Goal: Task Accomplishment & Management: Use online tool/utility

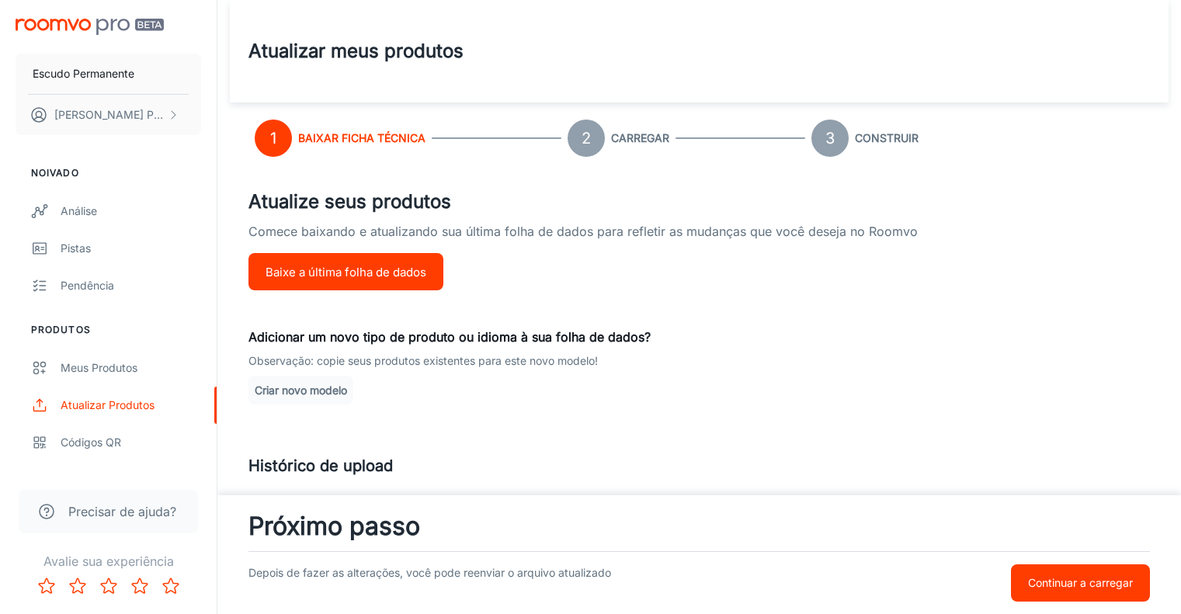
scroll to position [12, 0]
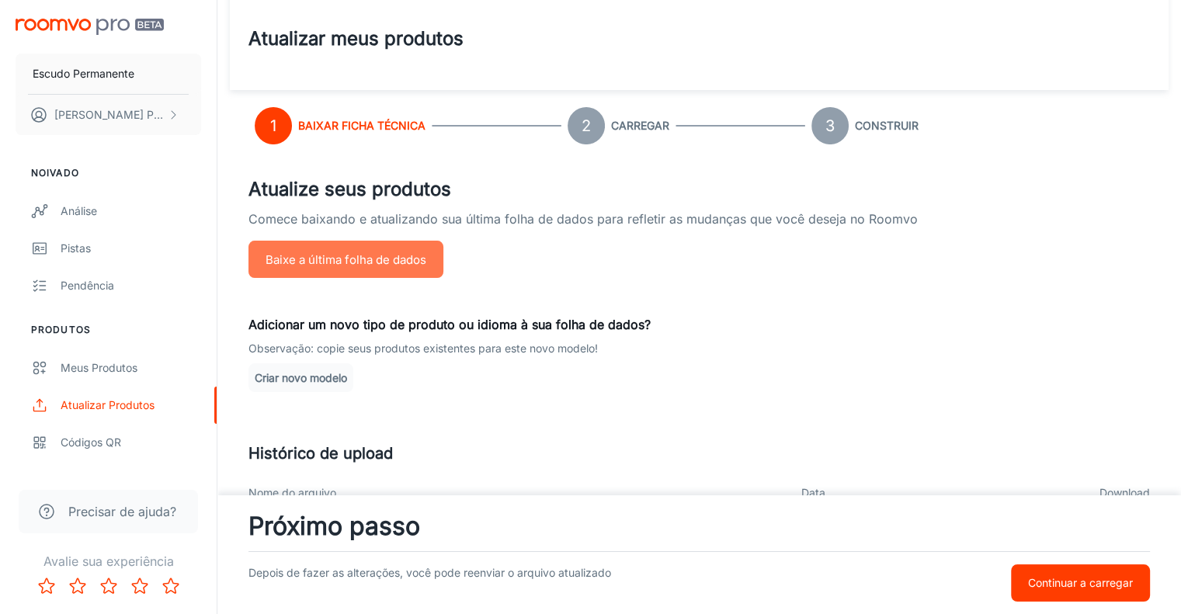
click at [378, 254] on font "Baixe a última folha de dados" at bounding box center [345, 259] width 161 height 15
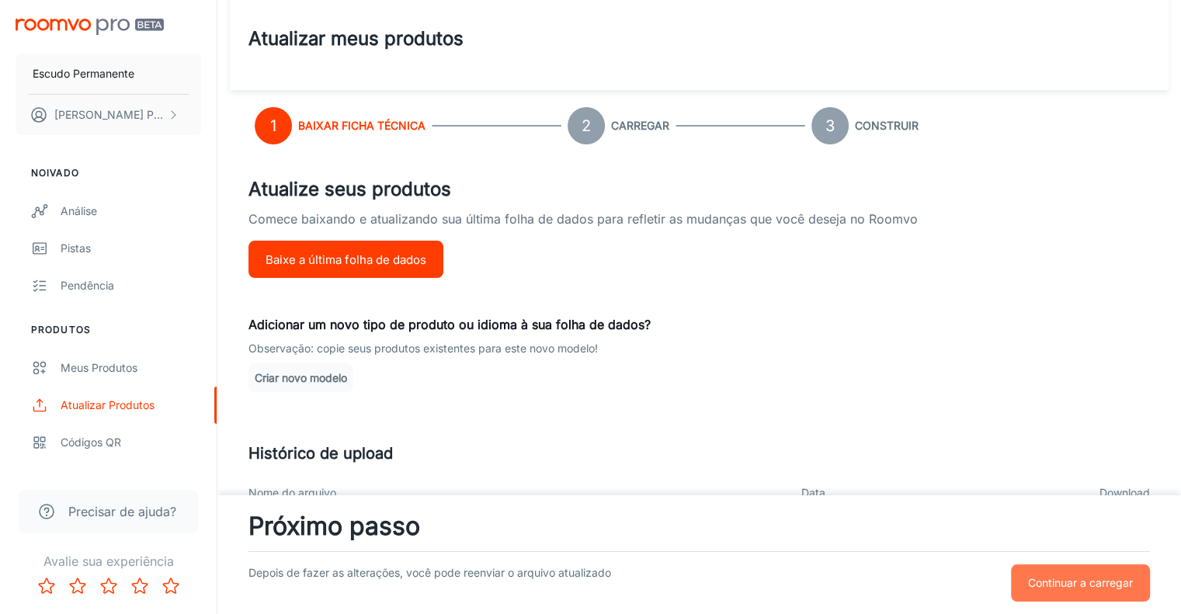
click at [1092, 580] on font "Continuar a carregar" at bounding box center [1080, 582] width 105 height 13
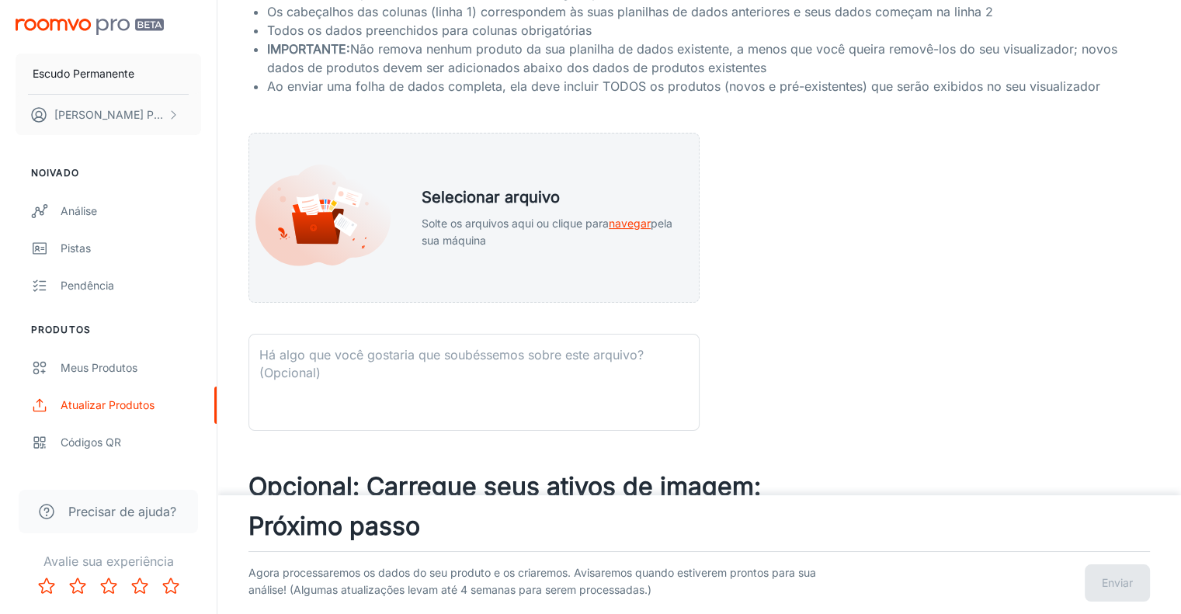
scroll to position [264, 0]
click at [641, 222] on font "navegar" at bounding box center [629, 222] width 42 height 13
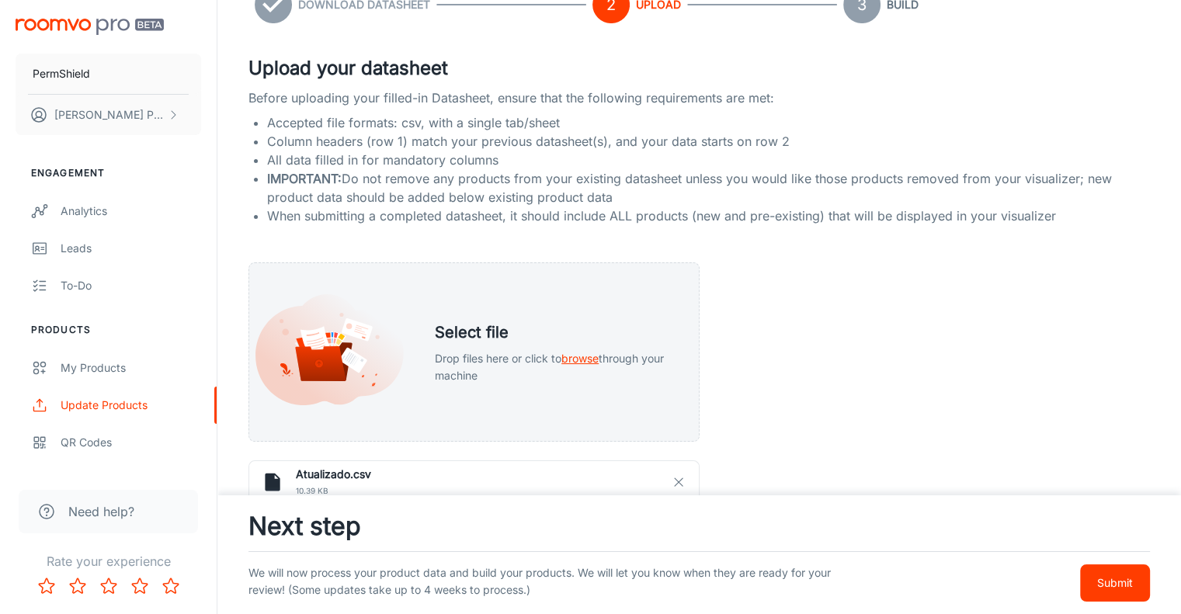
scroll to position [135, 0]
click at [678, 483] on icon "button" at bounding box center [678, 480] width 14 height 14
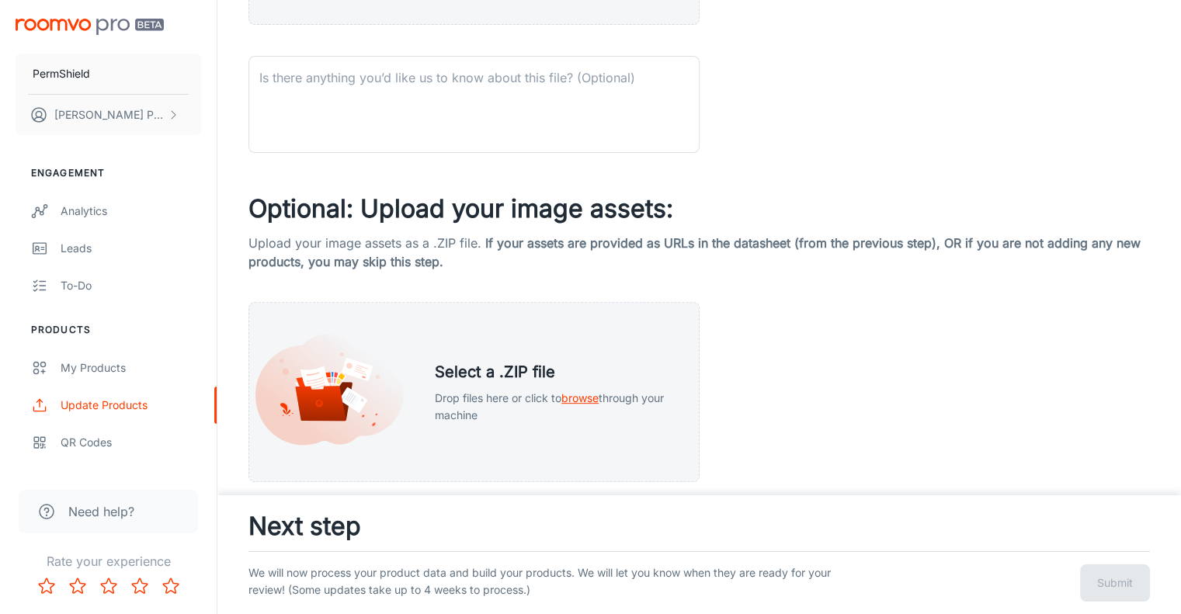
scroll to position [568, 0]
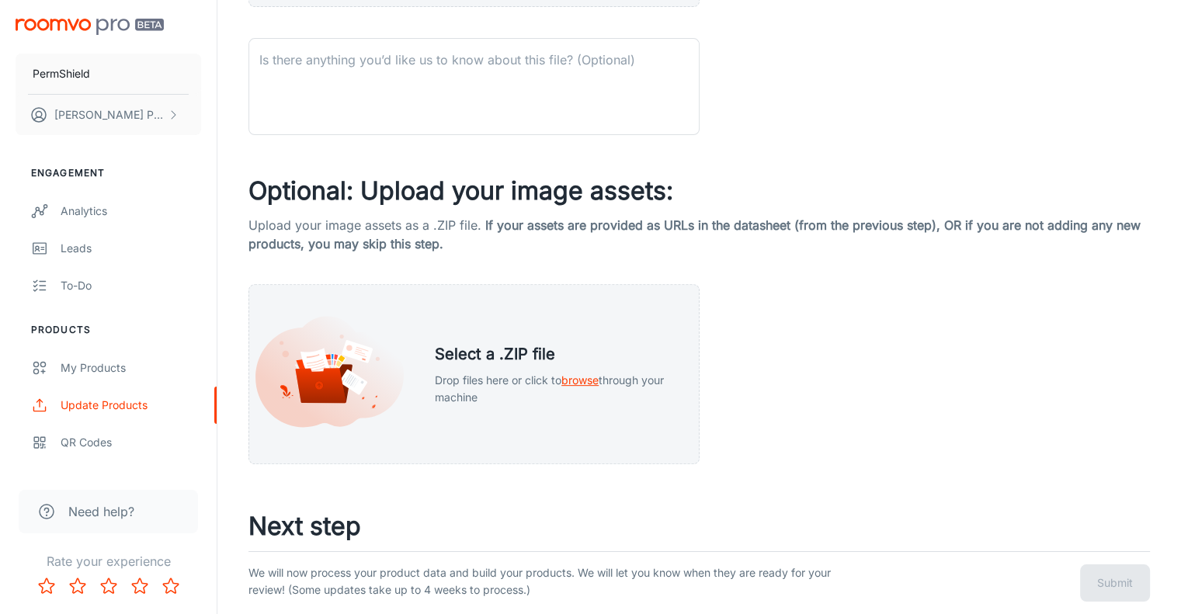
click at [806, 394] on div "Upload your datasheet Before uploading your filled-in Datasheet, ensure that th…" at bounding box center [698, 42] width 901 height 844
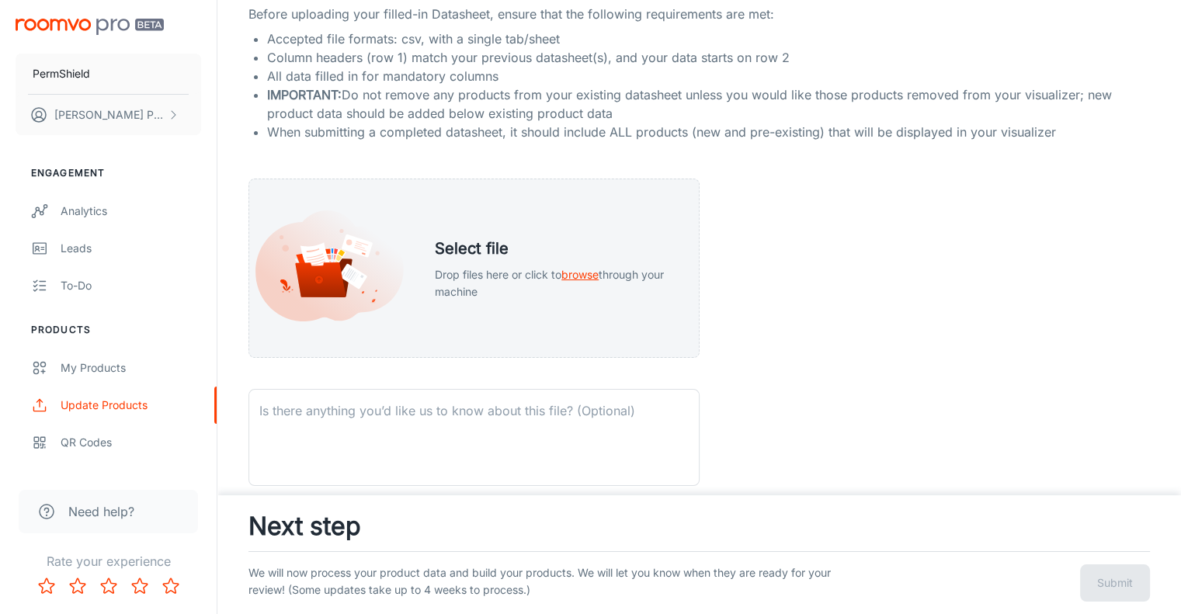
scroll to position [155, 0]
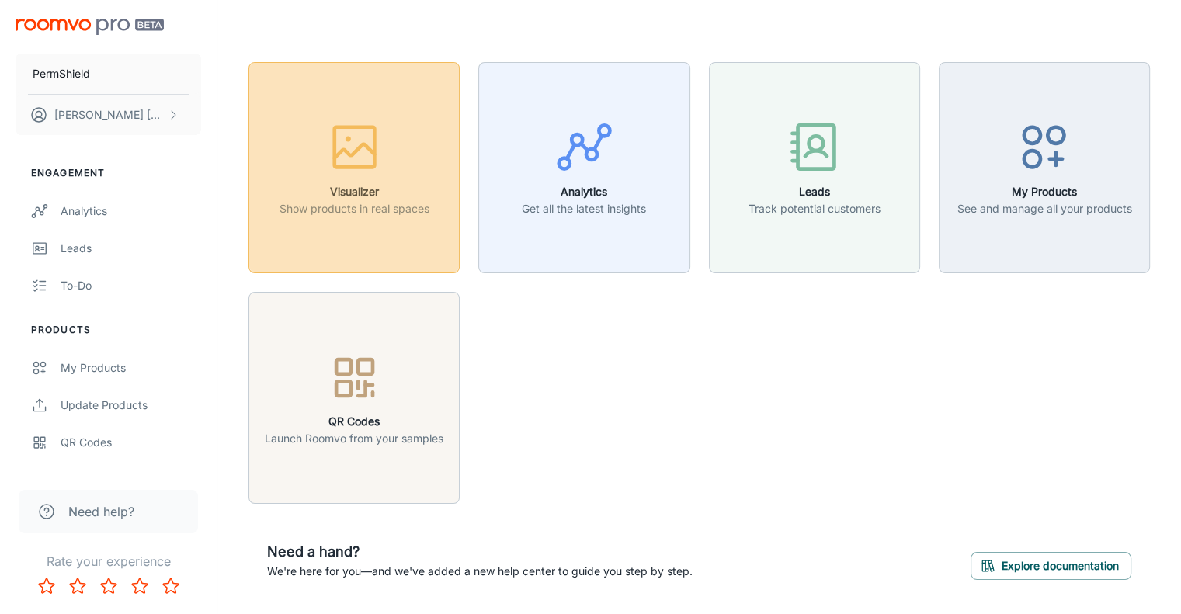
click at [351, 147] on icon "button" at bounding box center [354, 147] width 58 height 58
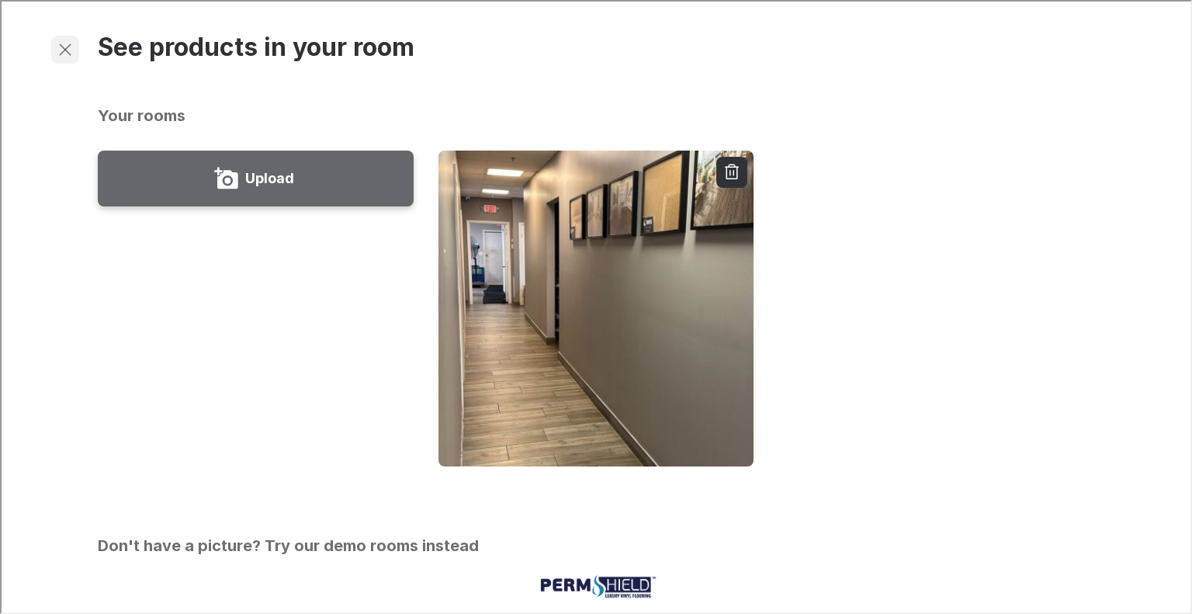
click at [68, 43] on line "Exit visualizer" at bounding box center [63, 48] width 11 height 11
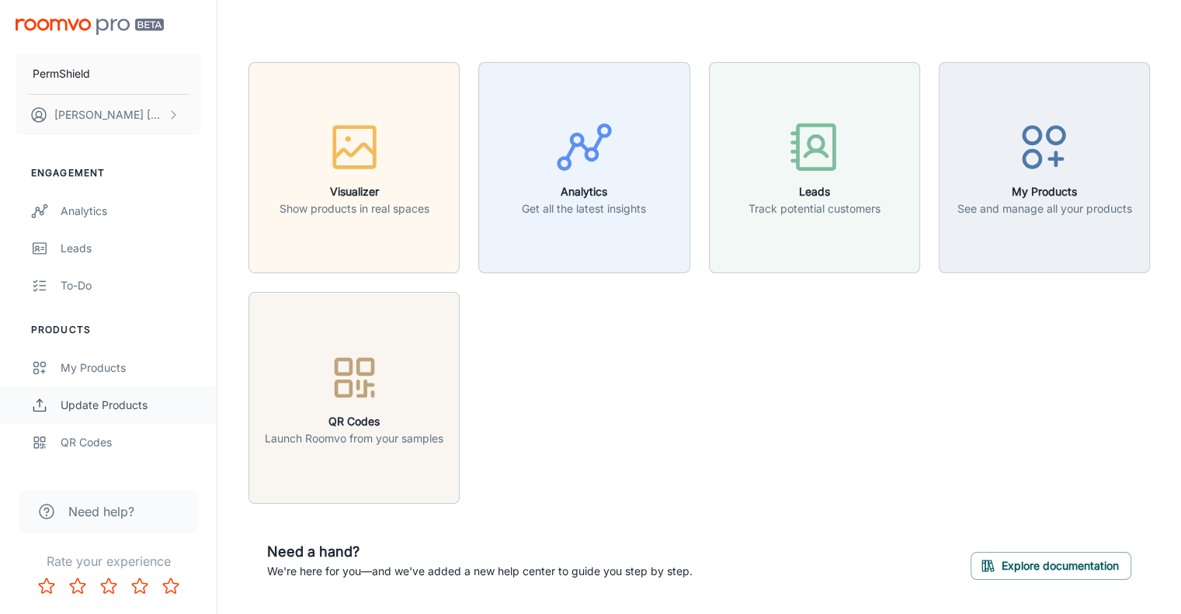
click at [102, 404] on div "Update Products" at bounding box center [131, 405] width 140 height 17
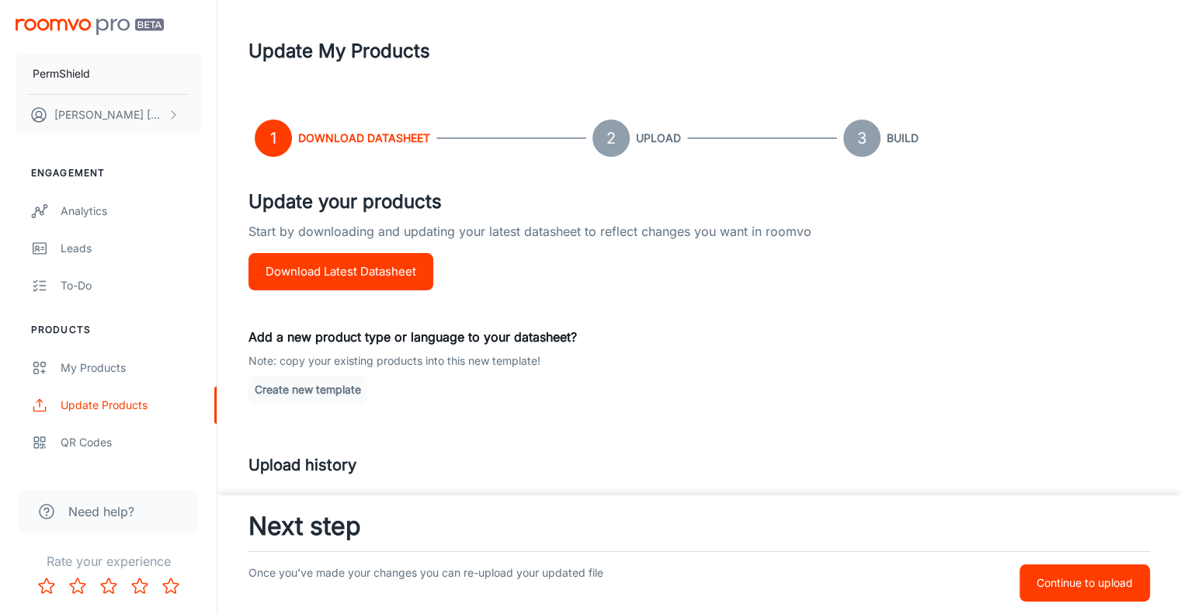
click at [362, 266] on button "Download Latest Datasheet" at bounding box center [340, 271] width 185 height 37
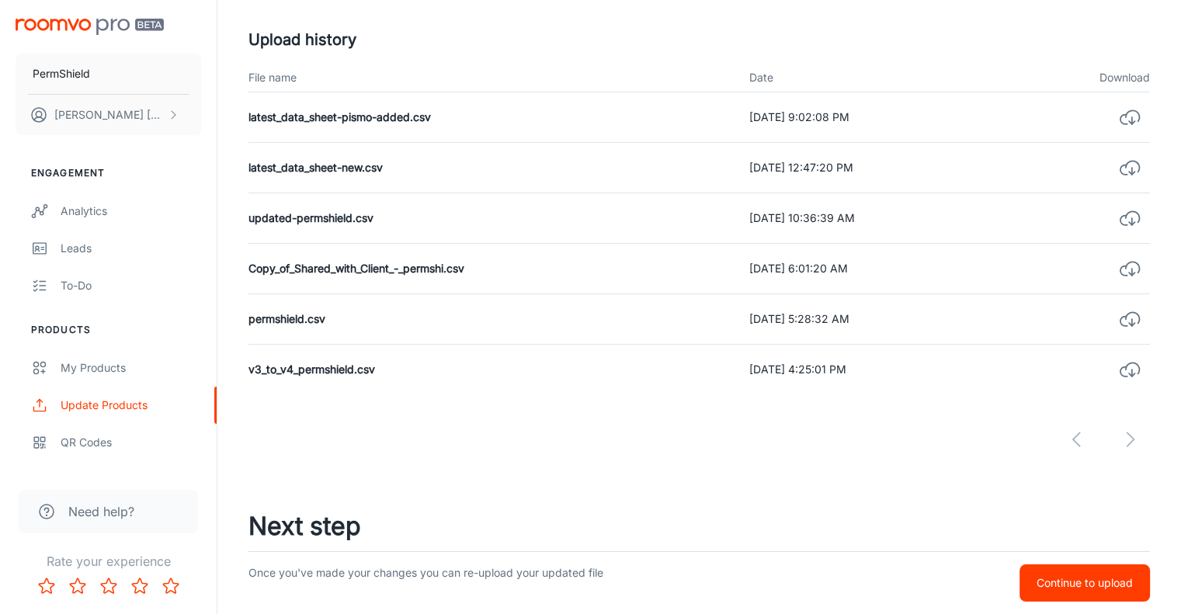
click at [1063, 564] on button "Continue to upload" at bounding box center [1084, 582] width 130 height 37
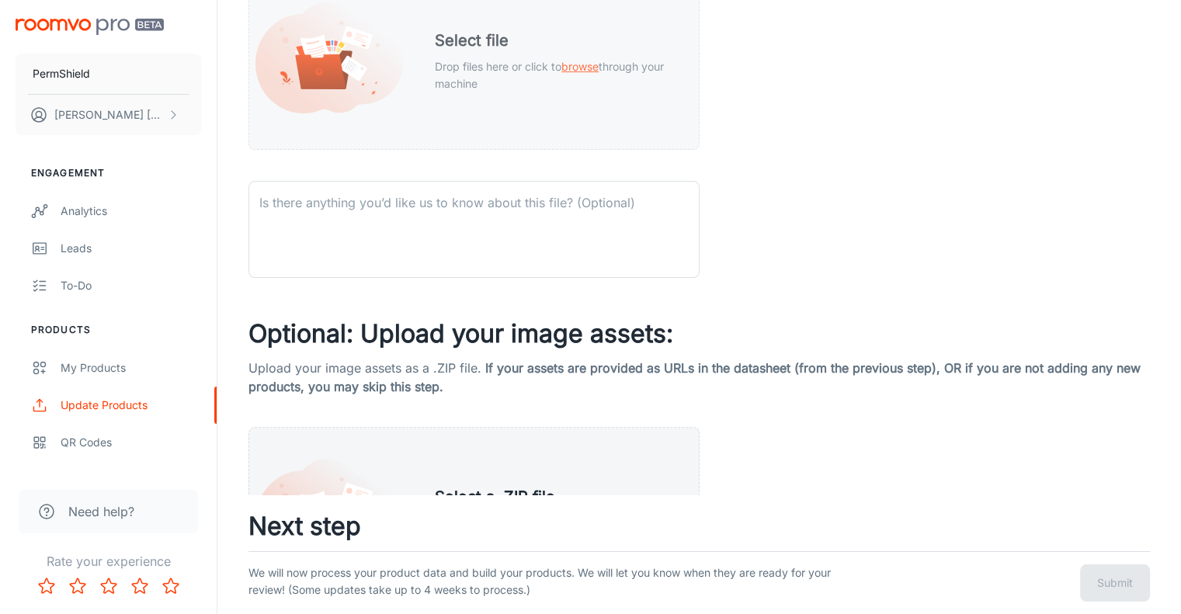
click at [587, 64] on span "browse" at bounding box center [579, 66] width 37 height 13
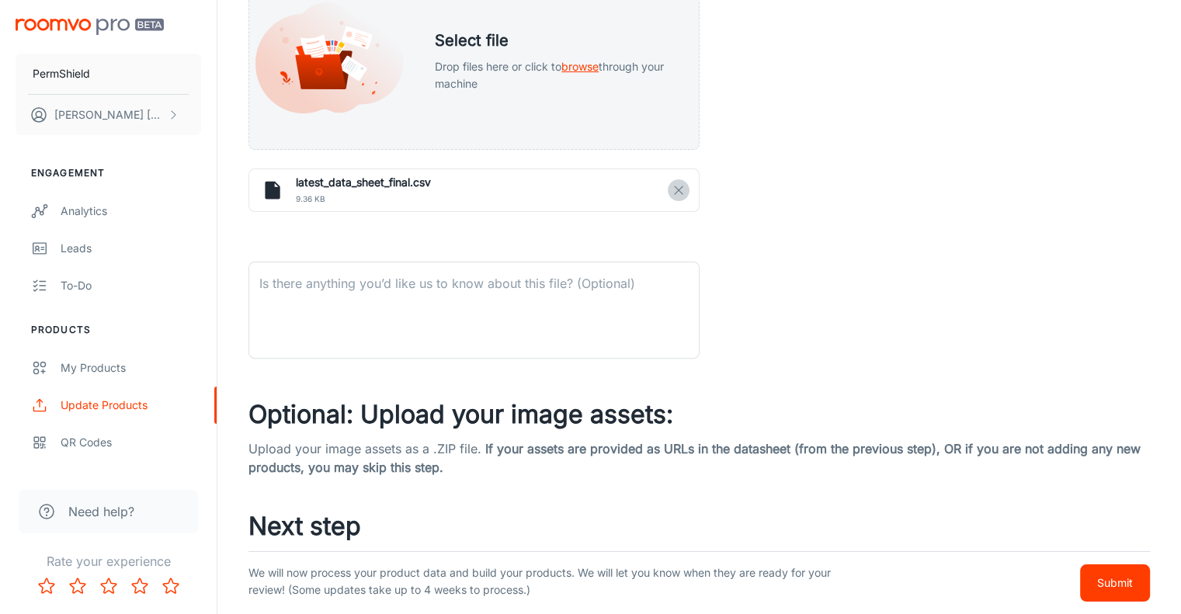
click at [681, 188] on icon "button" at bounding box center [678, 190] width 14 height 14
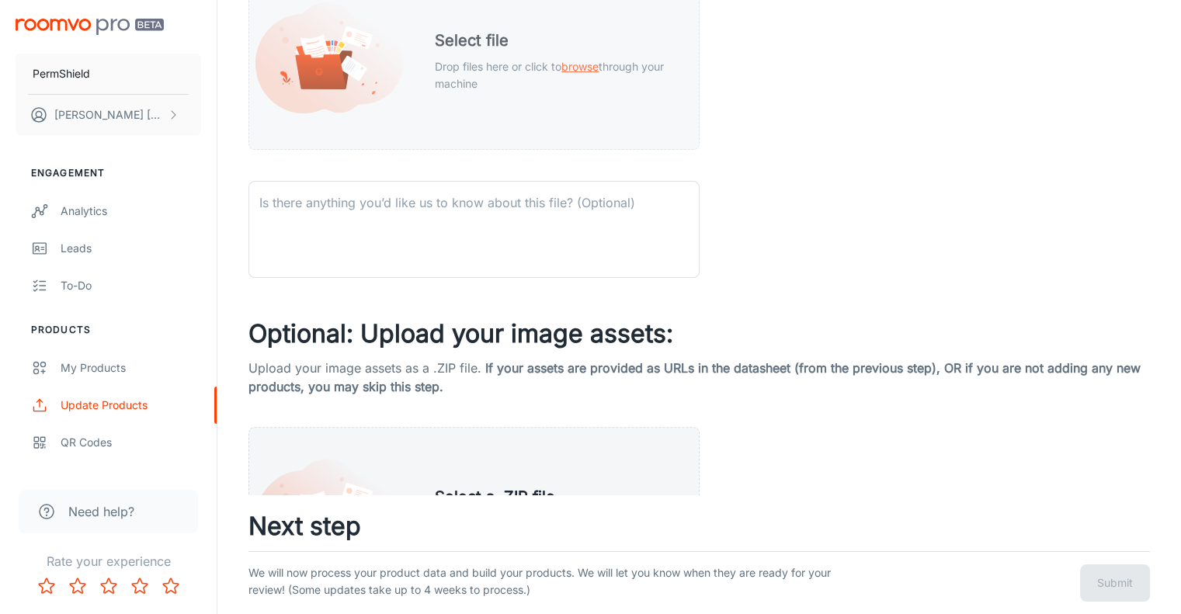
click at [574, 51] on div "Select file Drop files here or click to browse through your machine" at bounding box center [554, 60] width 276 height 101
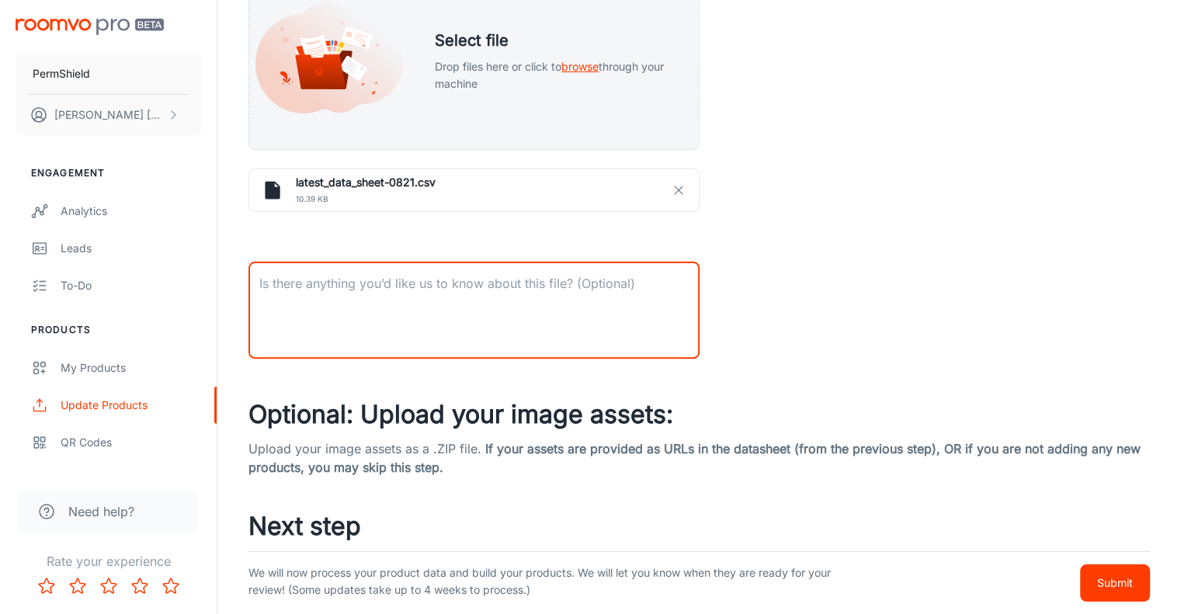
click at [369, 290] on textarea at bounding box center [473, 310] width 429 height 71
click at [682, 192] on icon "button" at bounding box center [678, 190] width 14 height 14
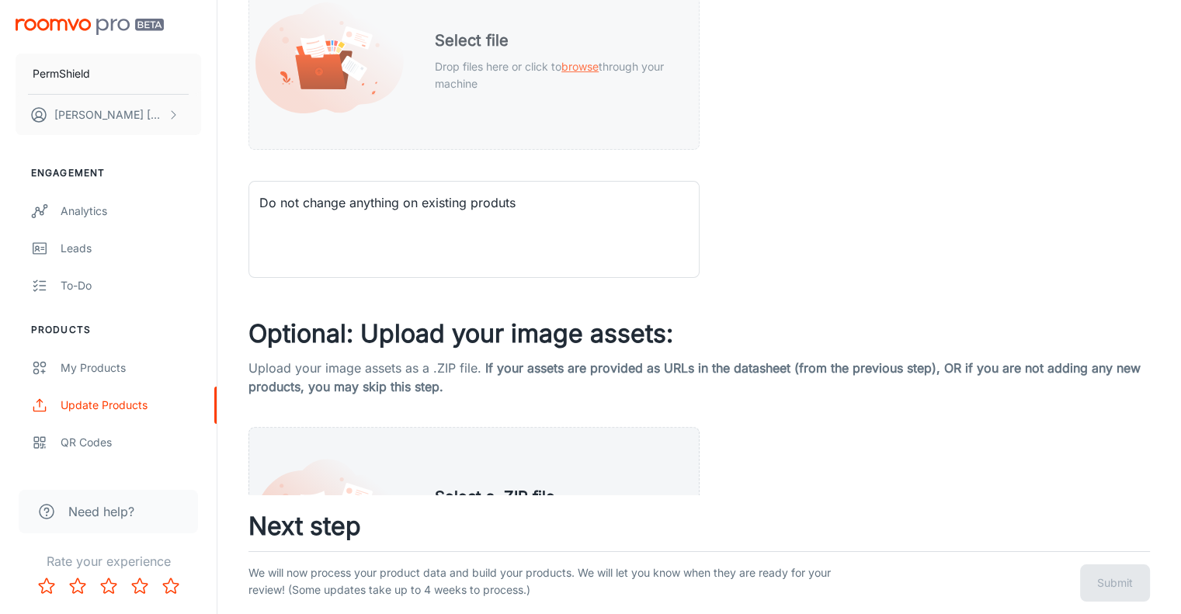
click at [550, 19] on div "Select file Drop files here or click to browse through your machine" at bounding box center [554, 60] width 276 height 101
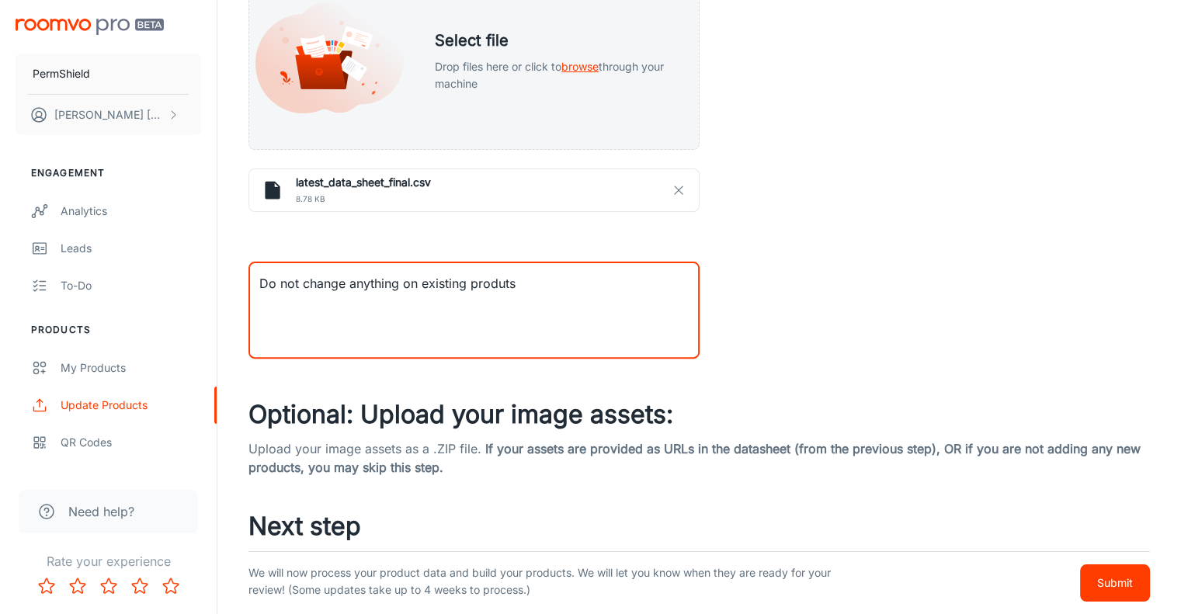
click at [550, 283] on textarea "Do not change anything on existing produts" at bounding box center [473, 310] width 429 height 71
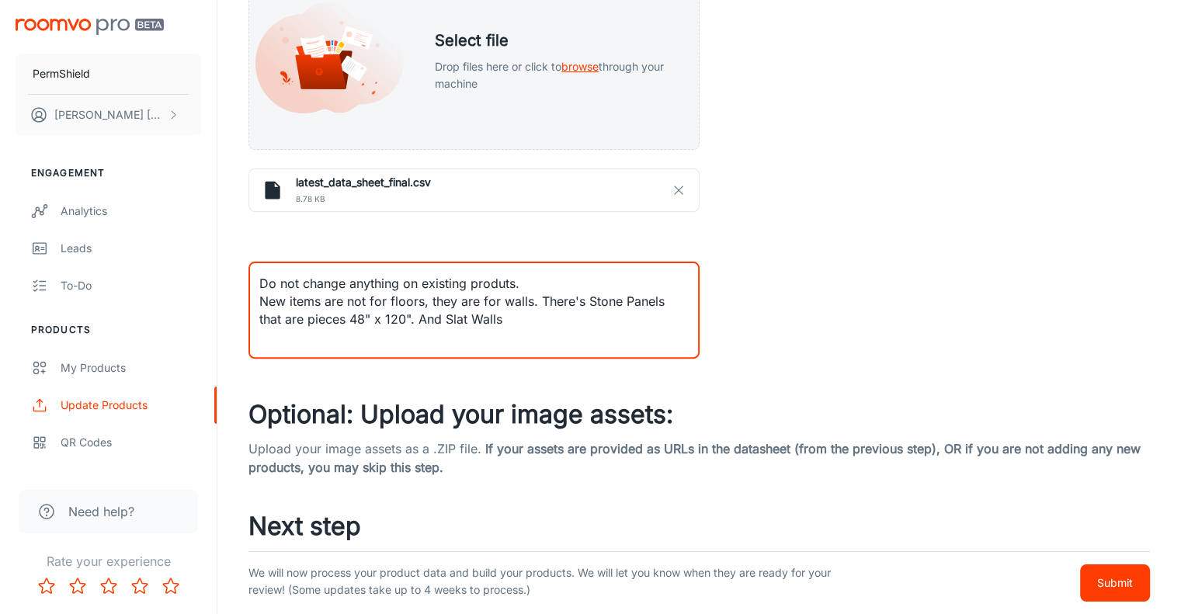
drag, startPoint x: 538, startPoint y: 293, endPoint x: 560, endPoint y: 345, distance: 56.4
click at [560, 345] on div "Do not change anything on existing produts. New items are not for floors, they …" at bounding box center [473, 310] width 451 height 97
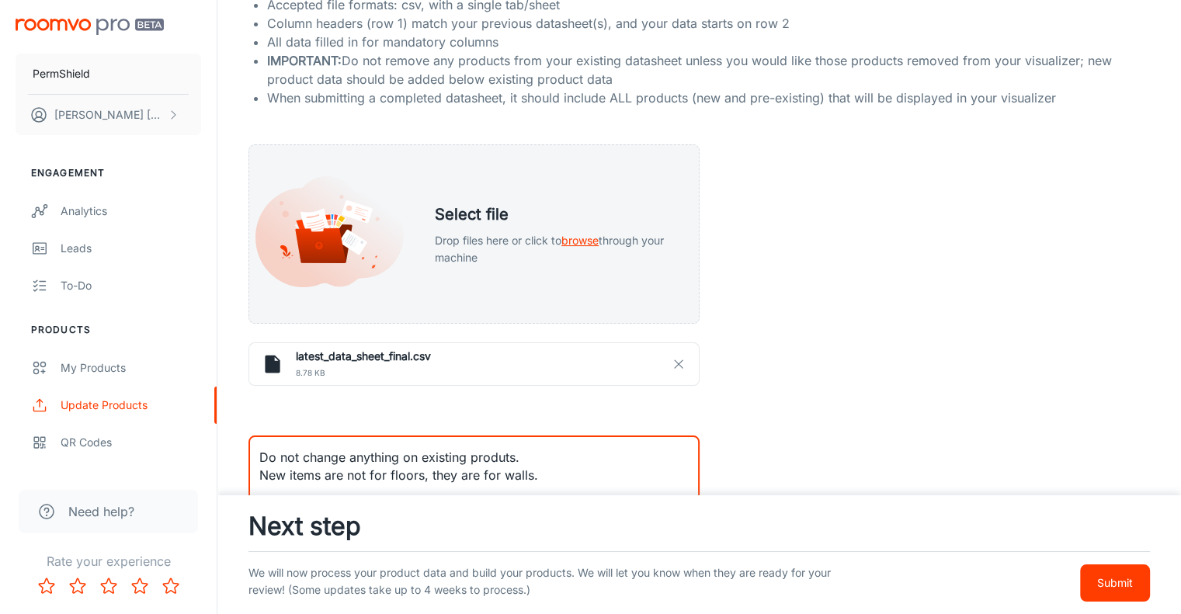
scroll to position [648, 0]
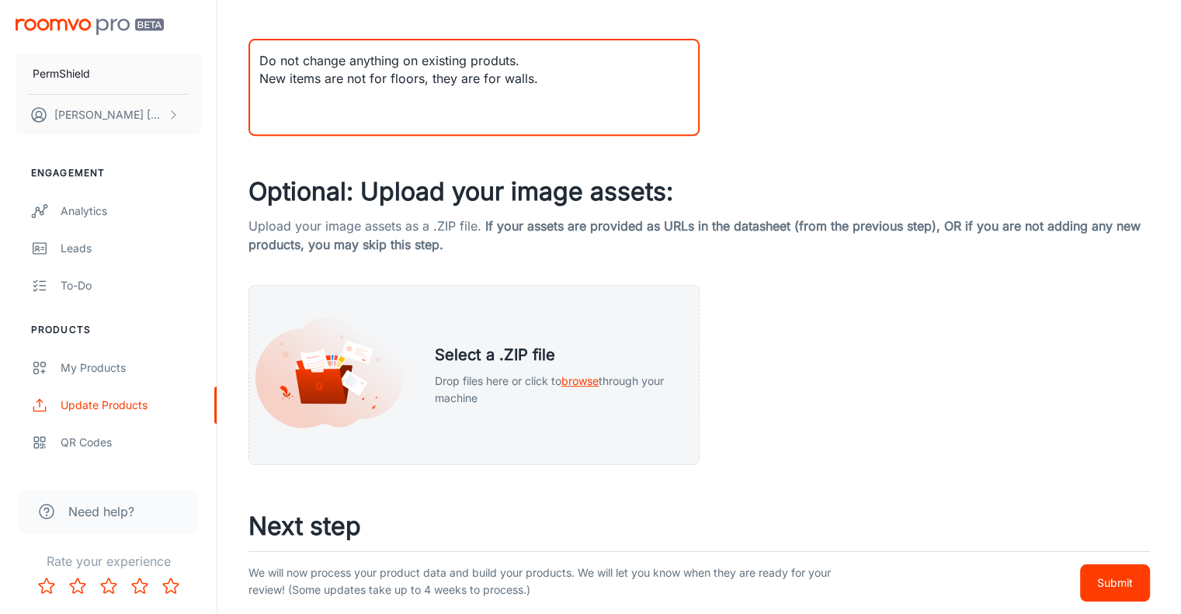
type textarea "Do not change anything on existing produts. New items are not for floors, they …"
click at [1097, 572] on button "Submit" at bounding box center [1115, 582] width 70 height 37
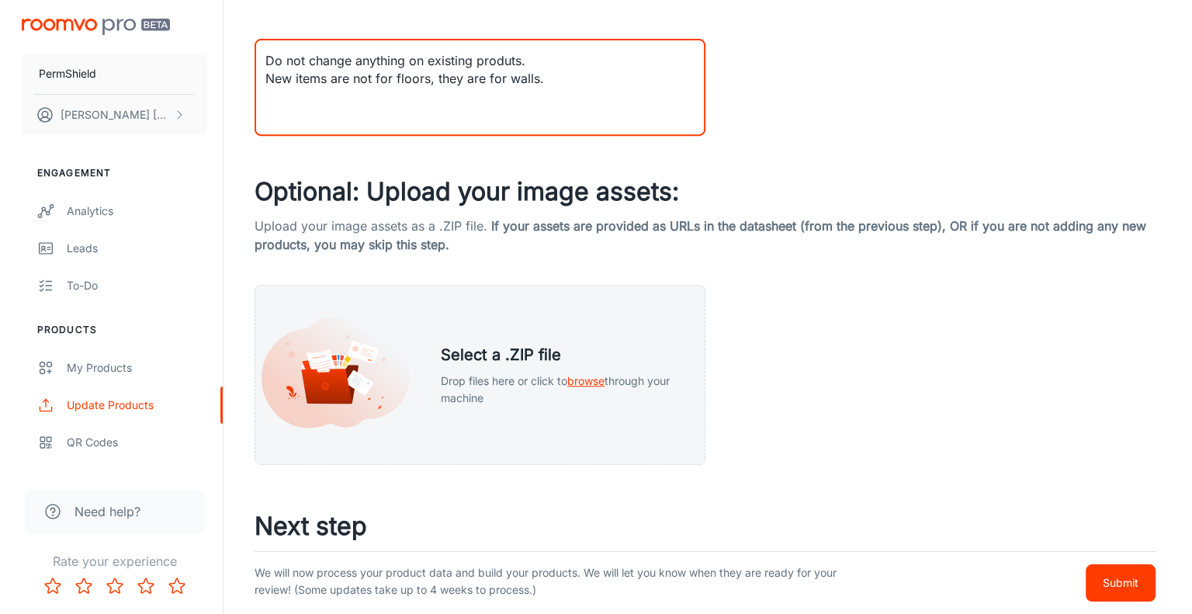
scroll to position [0, 0]
